Goal: Task Accomplishment & Management: Complete application form

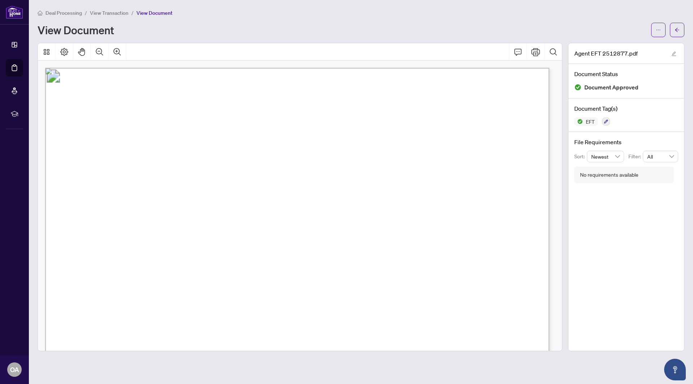
click at [113, 14] on span "View Transaction" at bounding box center [109, 13] width 39 height 6
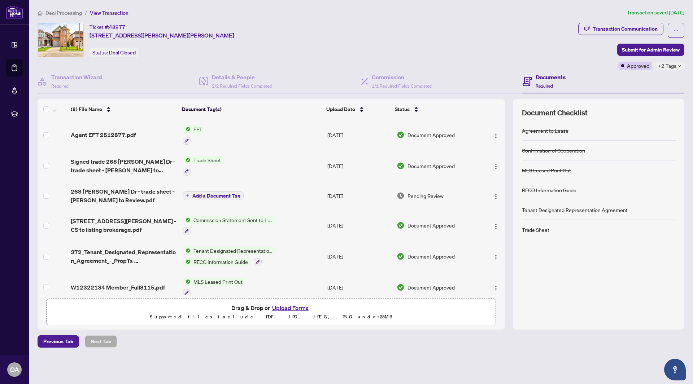
click at [75, 14] on span "Deal Processing" at bounding box center [63, 13] width 36 height 6
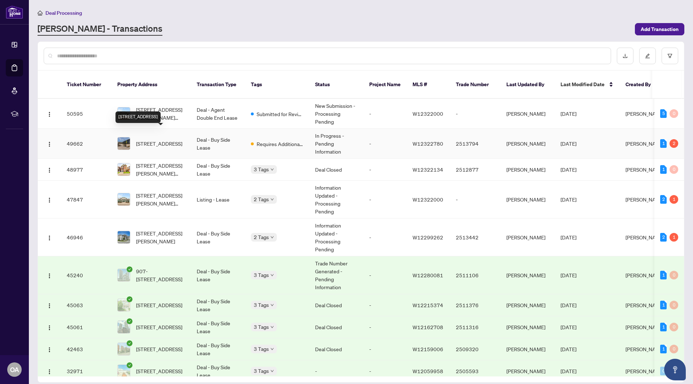
click at [154, 140] on span "[STREET_ADDRESS]" at bounding box center [159, 144] width 46 height 8
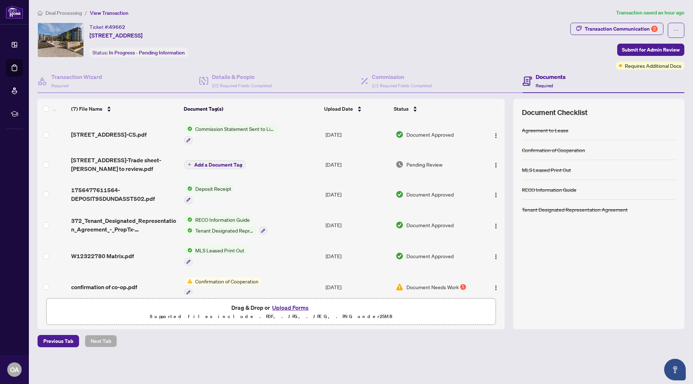
click at [215, 166] on span "Add a Document Tag" at bounding box center [218, 164] width 48 height 5
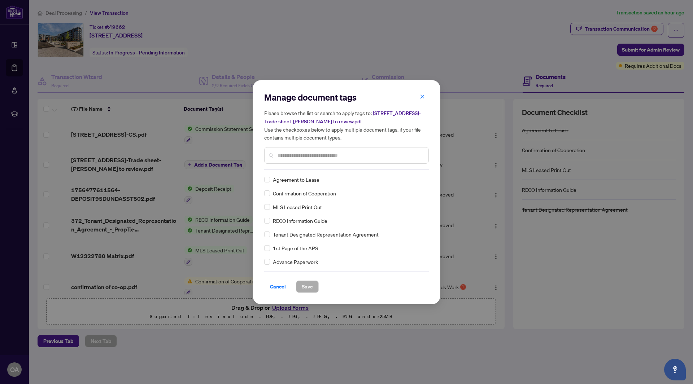
click at [301, 160] on div at bounding box center [346, 155] width 165 height 17
click at [301, 159] on div at bounding box center [346, 155] width 165 height 17
click at [302, 157] on input "text" at bounding box center [349, 156] width 145 height 8
type input "*****"
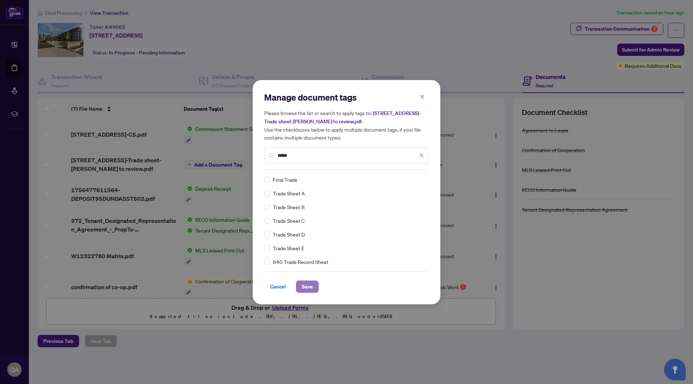
click at [305, 284] on span "Save" at bounding box center [307, 287] width 11 height 12
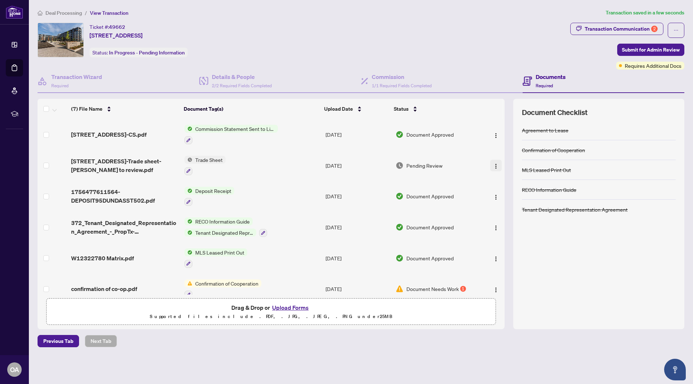
click at [493, 165] on img "button" at bounding box center [496, 166] width 6 height 6
click at [143, 330] on div "Deal Processing / View Transaction Transaction saved in a few seconds Ticket #:…" at bounding box center [361, 178] width 652 height 339
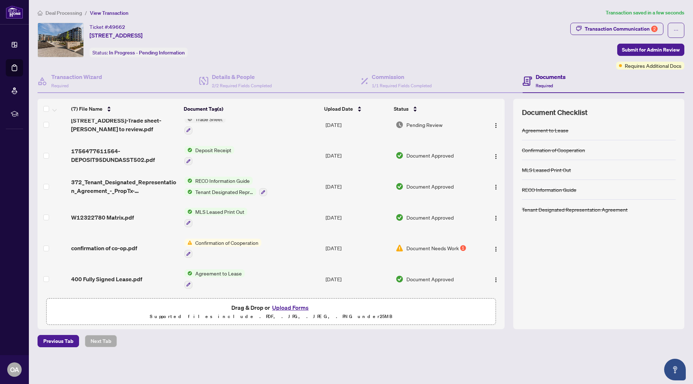
scroll to position [0, 0]
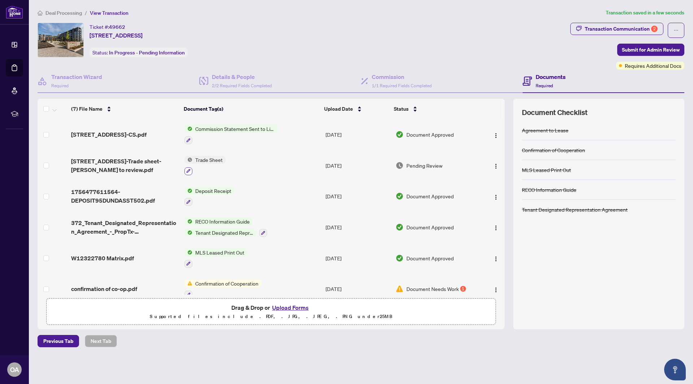
click at [190, 172] on button "button" at bounding box center [188, 171] width 8 height 8
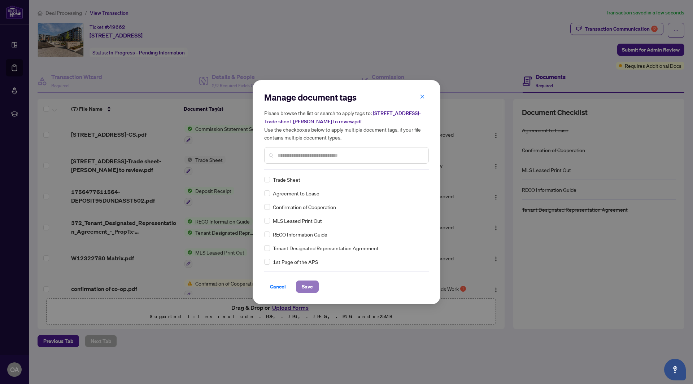
click at [311, 292] on button "Save" at bounding box center [307, 287] width 23 height 12
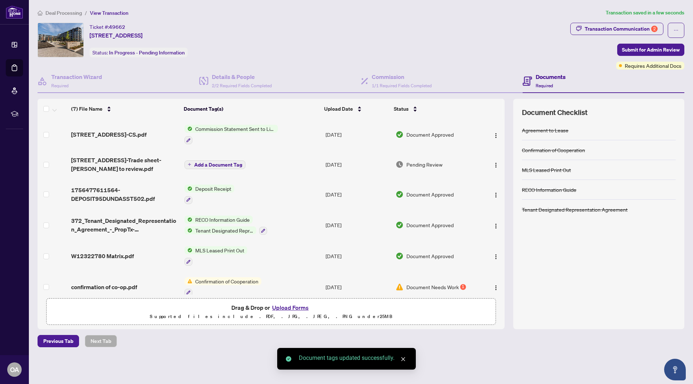
click at [298, 305] on button "Upload Forms" at bounding box center [290, 307] width 41 height 9
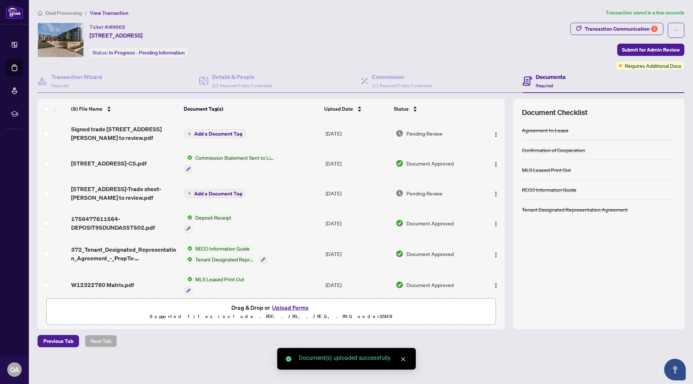
click at [216, 131] on span "Add a Document Tag" at bounding box center [218, 133] width 48 height 5
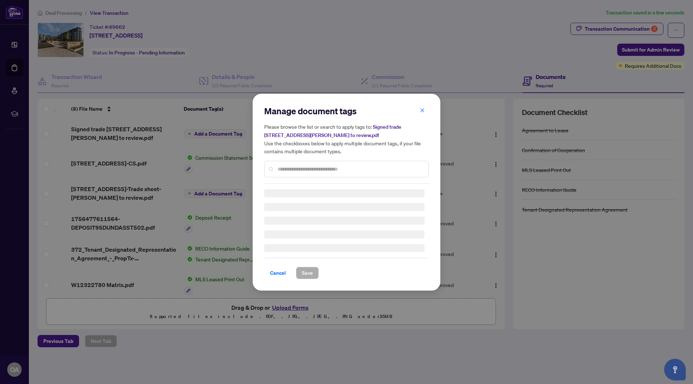
click at [296, 166] on div "Manage document tags Please browse the list or search to apply tags to: Signed …" at bounding box center [346, 144] width 165 height 78
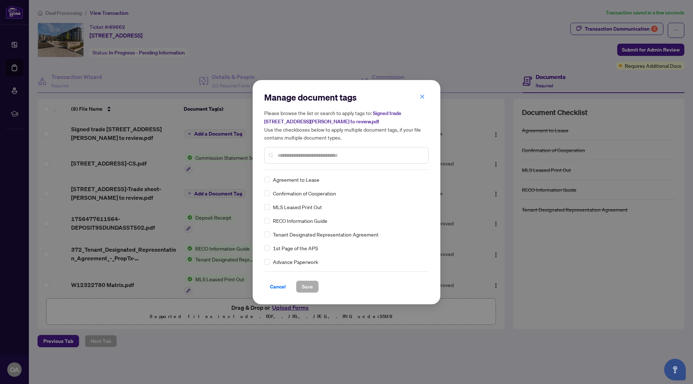
click at [295, 153] on input "text" at bounding box center [349, 156] width 145 height 8
type input "*****"
click at [303, 287] on span "Save" at bounding box center [307, 287] width 11 height 12
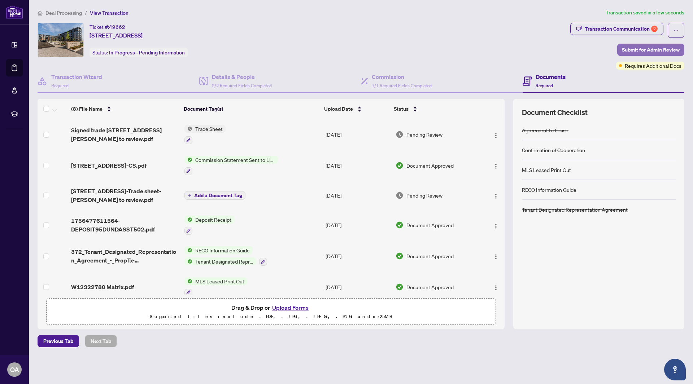
click at [643, 44] on span "Submit for Admin Review" at bounding box center [651, 50] width 58 height 12
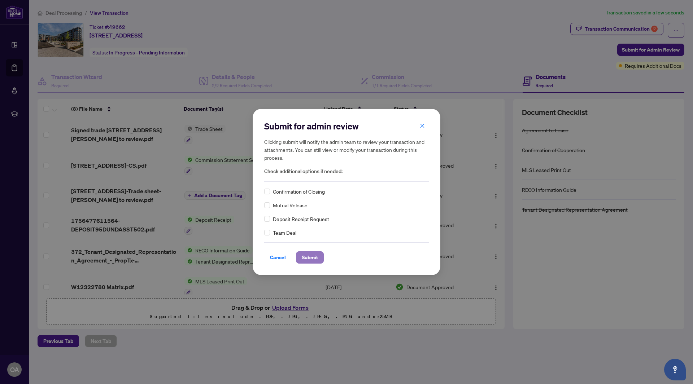
click at [309, 257] on span "Submit" at bounding box center [310, 258] width 16 height 12
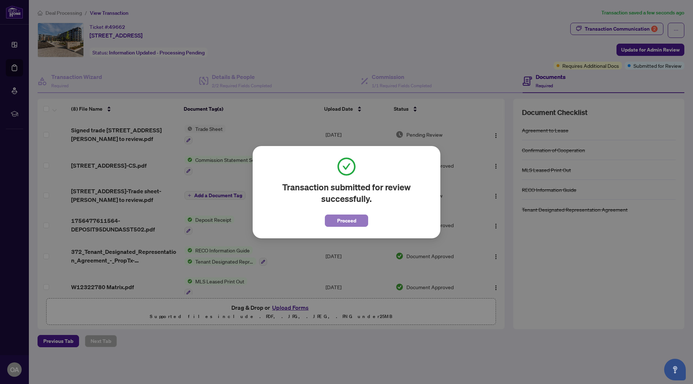
click at [345, 225] on span "Proceed" at bounding box center [346, 221] width 19 height 12
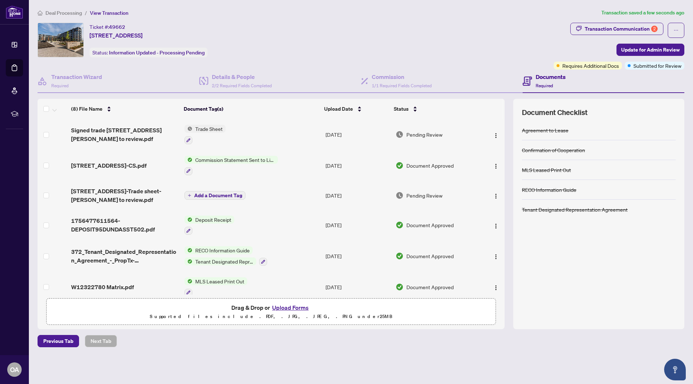
scroll to position [71, 0]
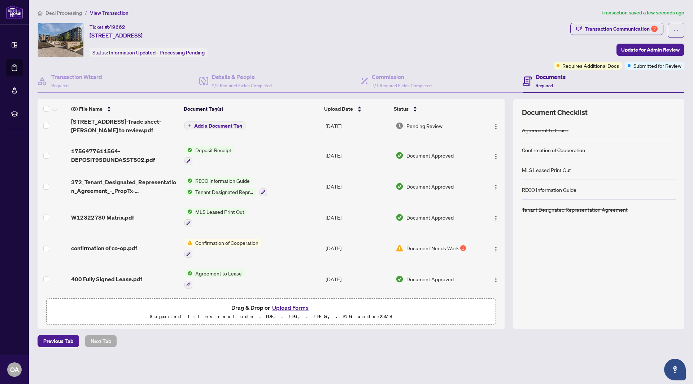
click at [241, 250] on div at bounding box center [222, 254] width 77 height 9
click at [102, 252] on td "confirmation of co-op.pdf" at bounding box center [124, 248] width 113 height 31
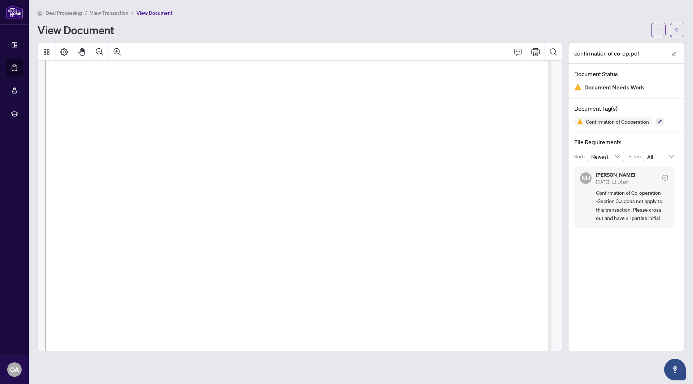
scroll to position [207, 0]
